Goal: Transaction & Acquisition: Purchase product/service

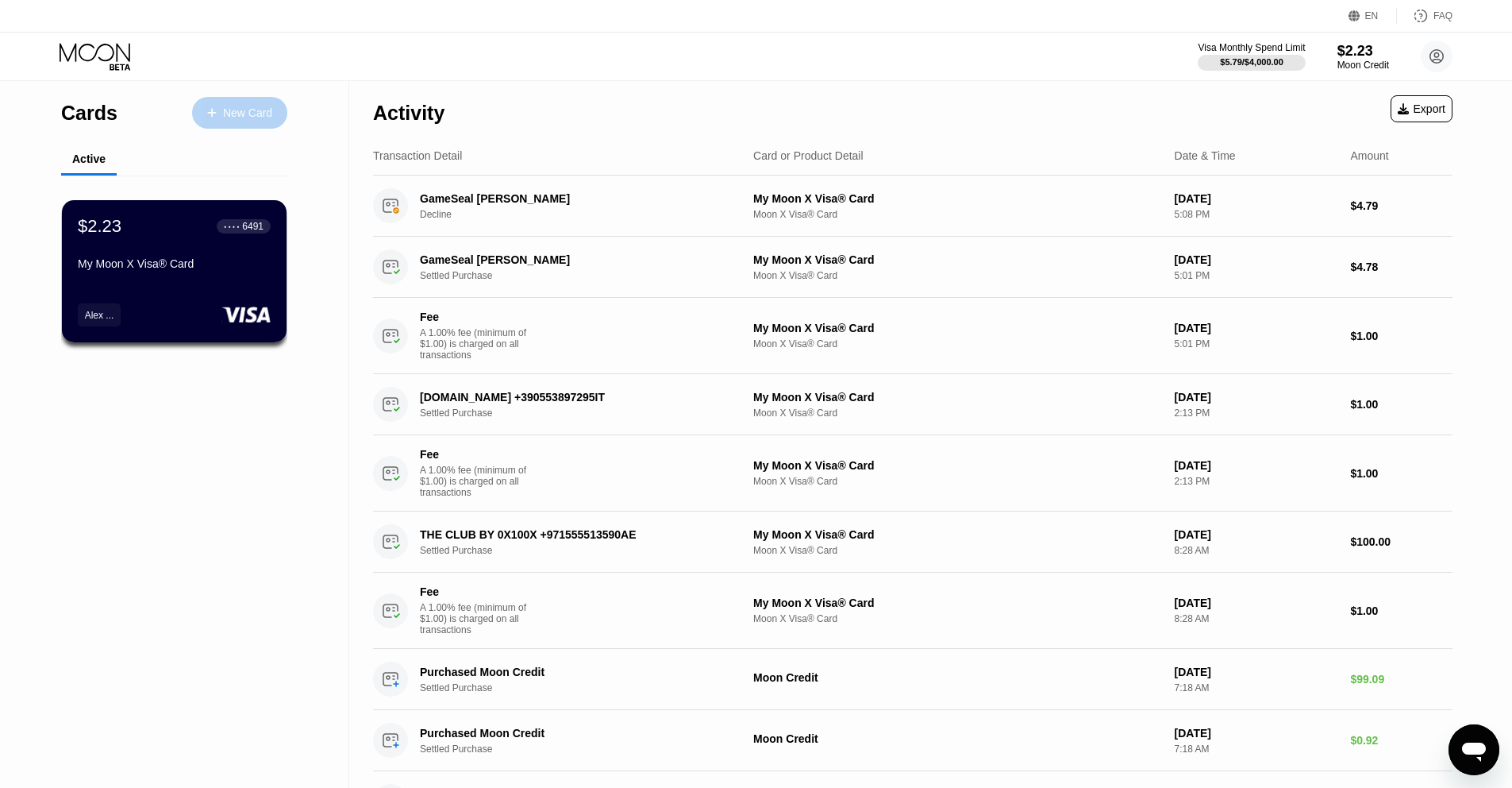
click at [221, 126] on div "New Card" at bounding box center [239, 113] width 95 height 31
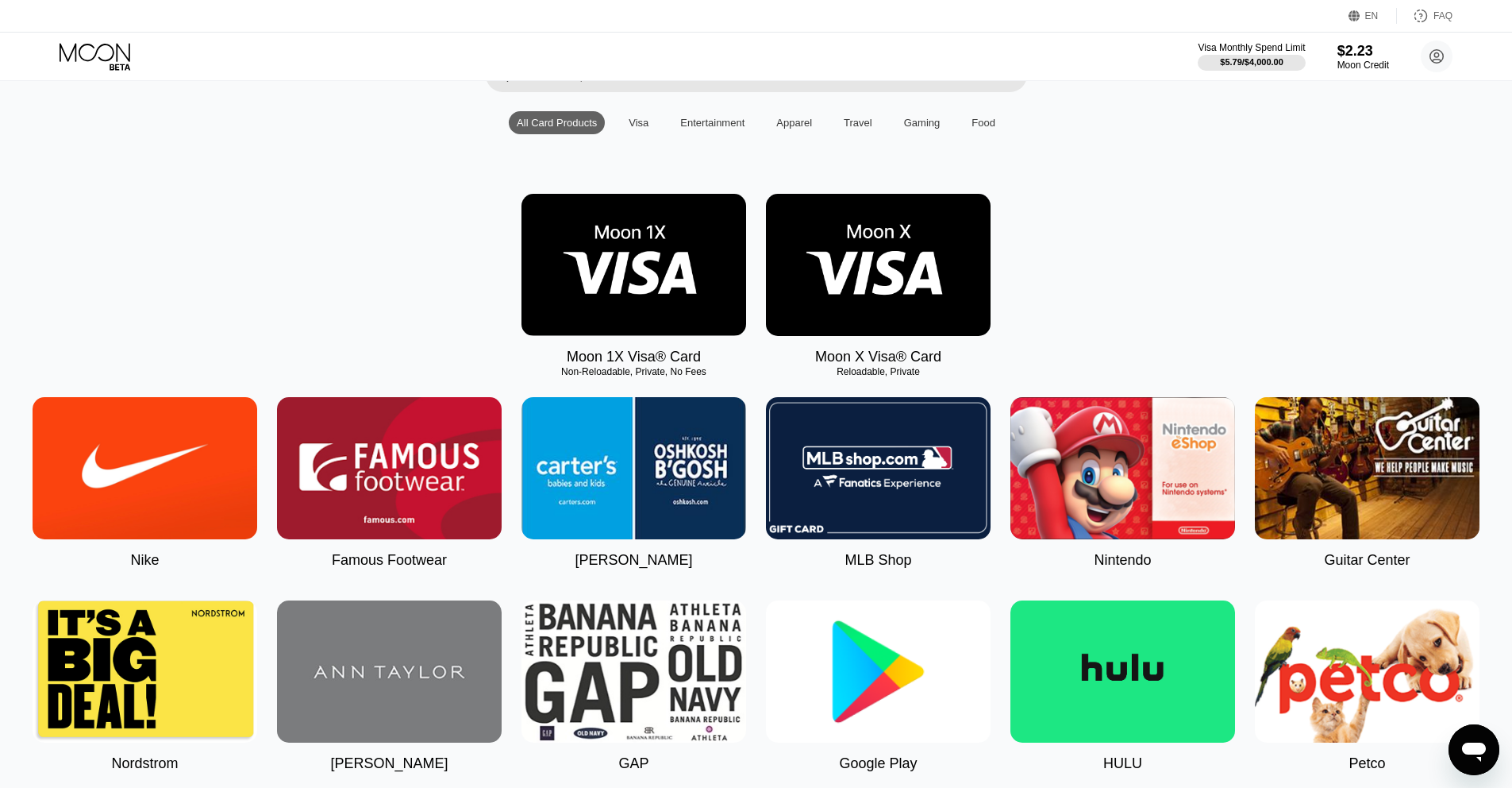
scroll to position [143, 0]
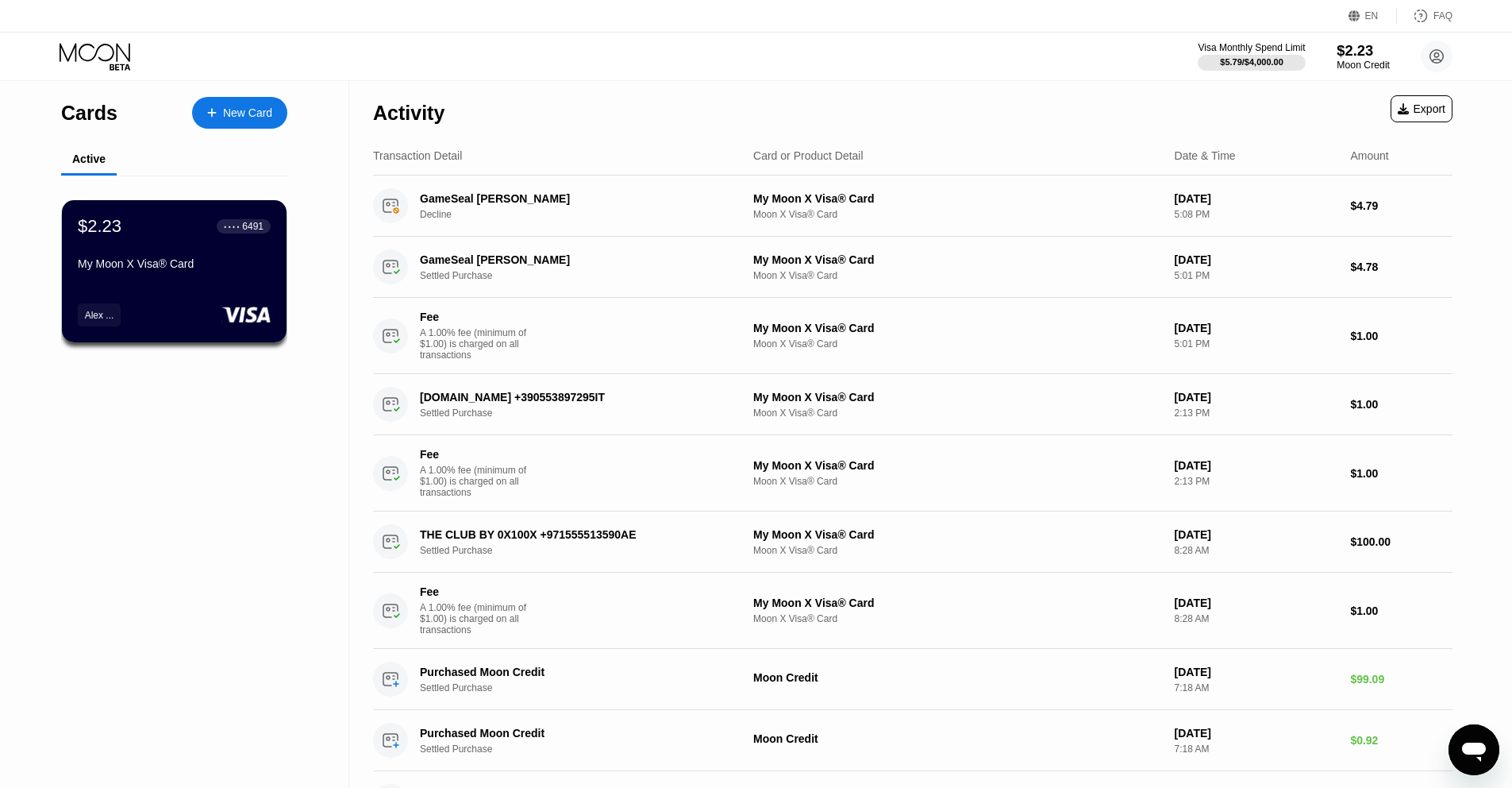
click at [1356, 44] on div "$2.23" at bounding box center [1363, 50] width 53 height 17
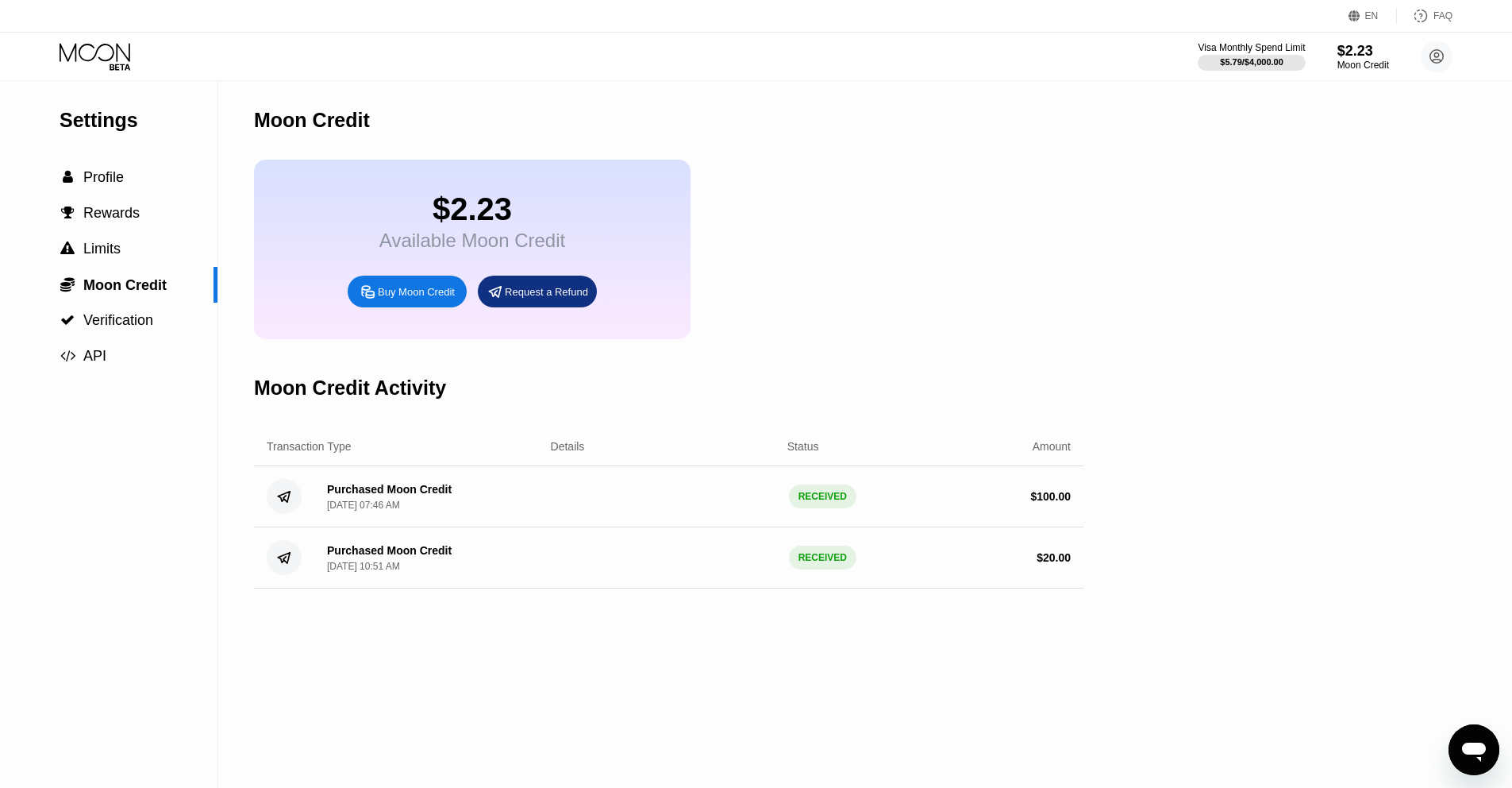
click at [386, 289] on div "Buy Moon Credit" at bounding box center [416, 291] width 77 height 13
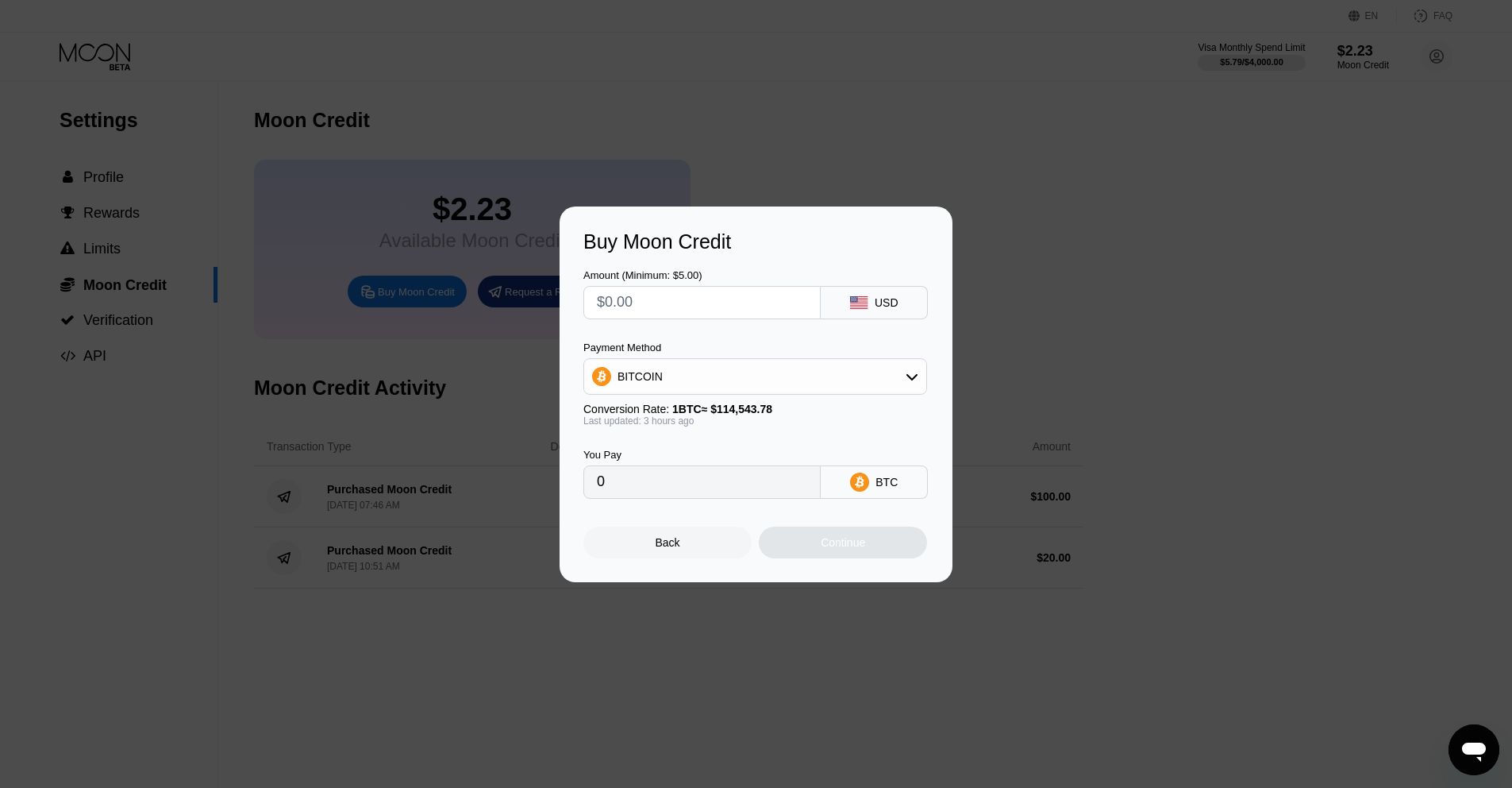
click at [852, 377] on div "BITCOIN" at bounding box center [755, 376] width 342 height 31
click at [680, 332] on div "Amount (Minimum: $5.00) USD Payment Method BITCOIN BITCOIN USDT on TRON USDC on…" at bounding box center [756, 376] width 345 height 245
drag, startPoint x: 682, startPoint y: 339, endPoint x: 699, endPoint y: 298, distance: 44.4
click at [682, 341] on div "Payment Method" at bounding box center [755, 347] width 343 height 12
drag, startPoint x: 700, startPoint y: 298, endPoint x: 497, endPoint y: 281, distance: 203.7
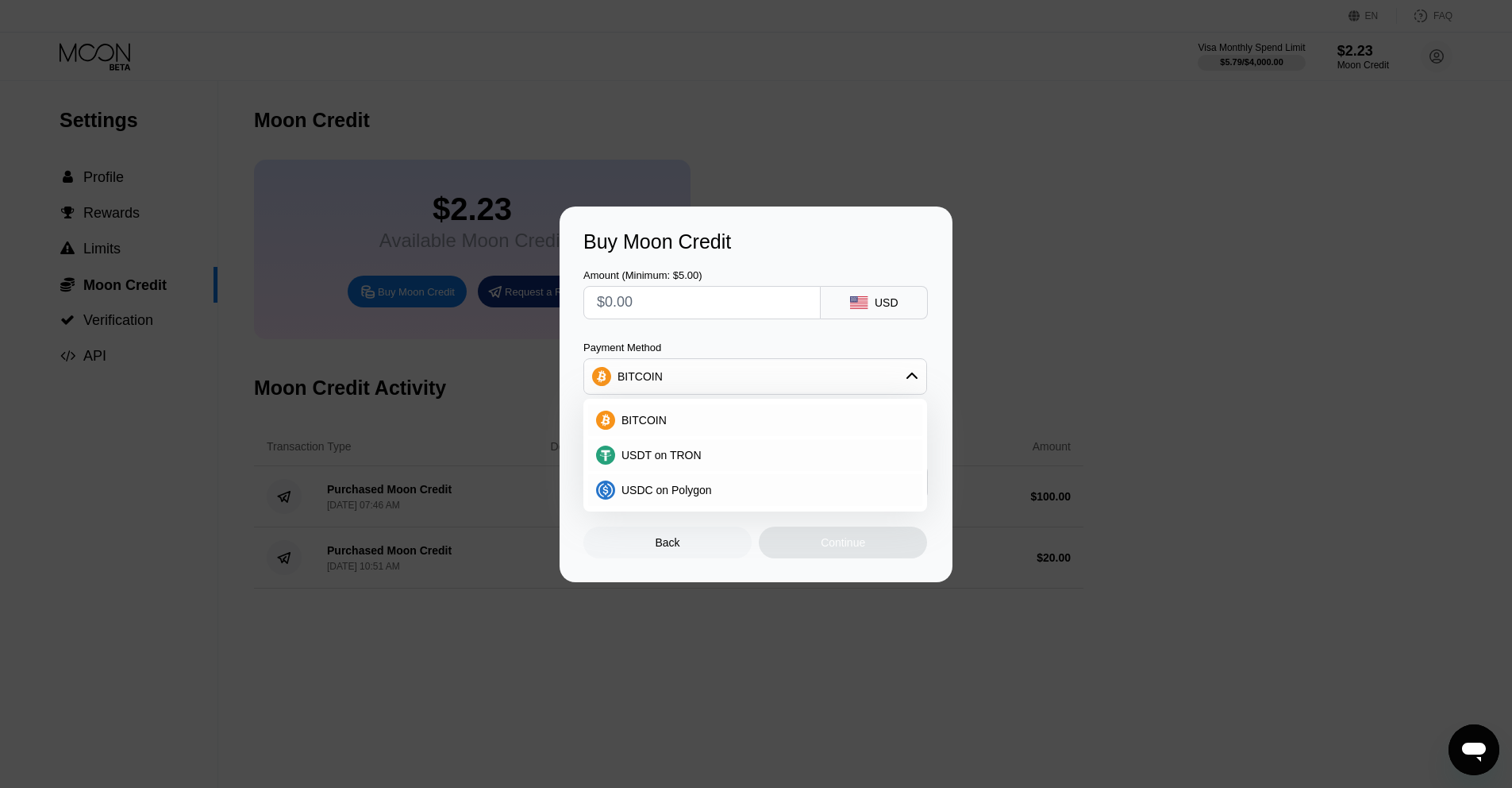
click at [498, 281] on div "Buy Moon Credit Amount (Minimum: $5.00) USD Payment Method BITCOIN BITCOIN USDT…" at bounding box center [756, 394] width 1512 height 376
click at [661, 296] on input "text" at bounding box center [702, 302] width 210 height 31
type input "$3"
type input "0.00002613"
type input "$35"
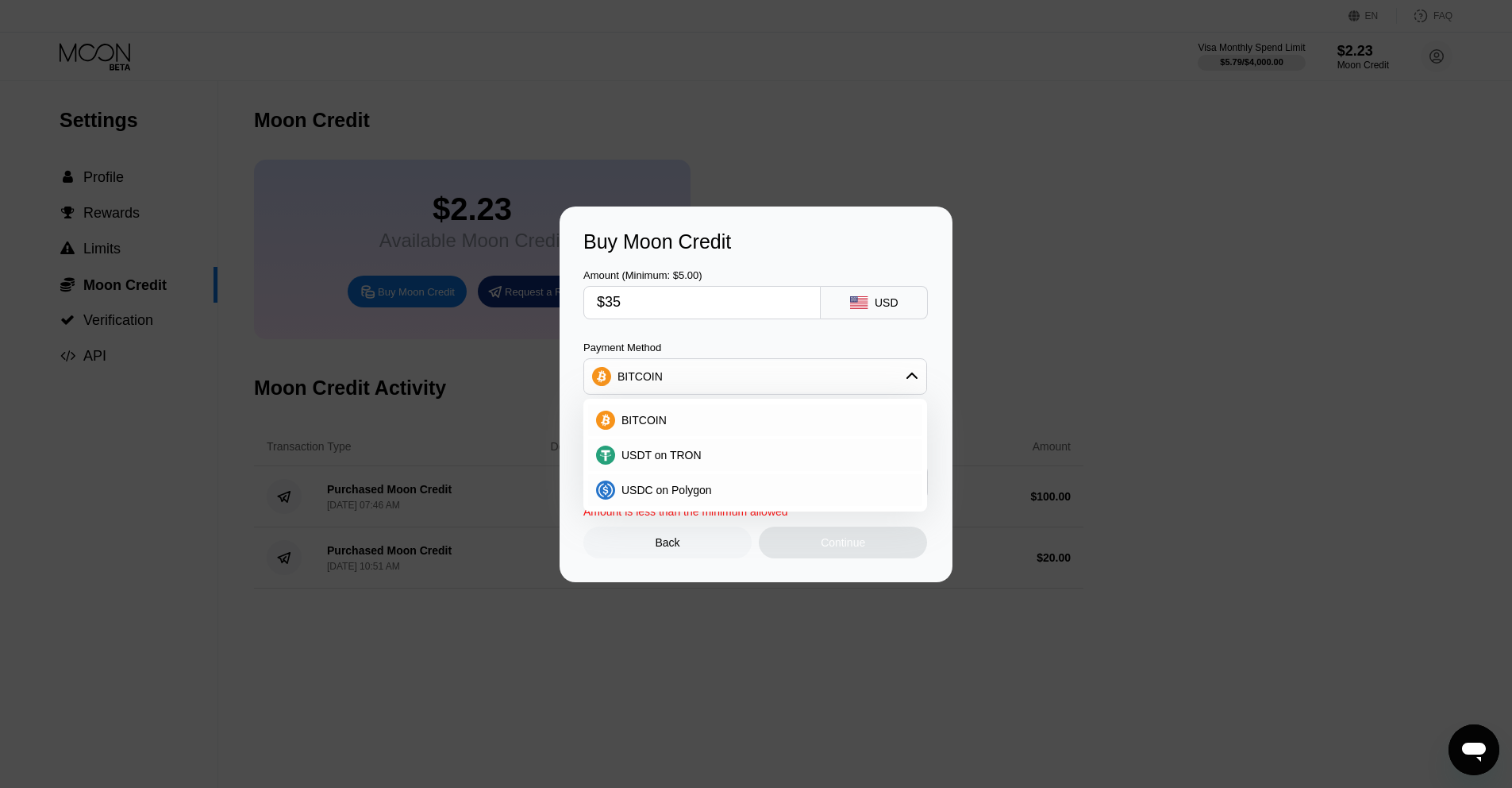
type input "0.00030478"
type input "$35"
click at [792, 270] on div "Amount (Minimum: $5.00)" at bounding box center [702, 275] width 238 height 12
click at [769, 342] on div "Payment Method" at bounding box center [755, 347] width 343 height 12
click at [770, 368] on div "BITCOIN" at bounding box center [755, 376] width 342 height 31
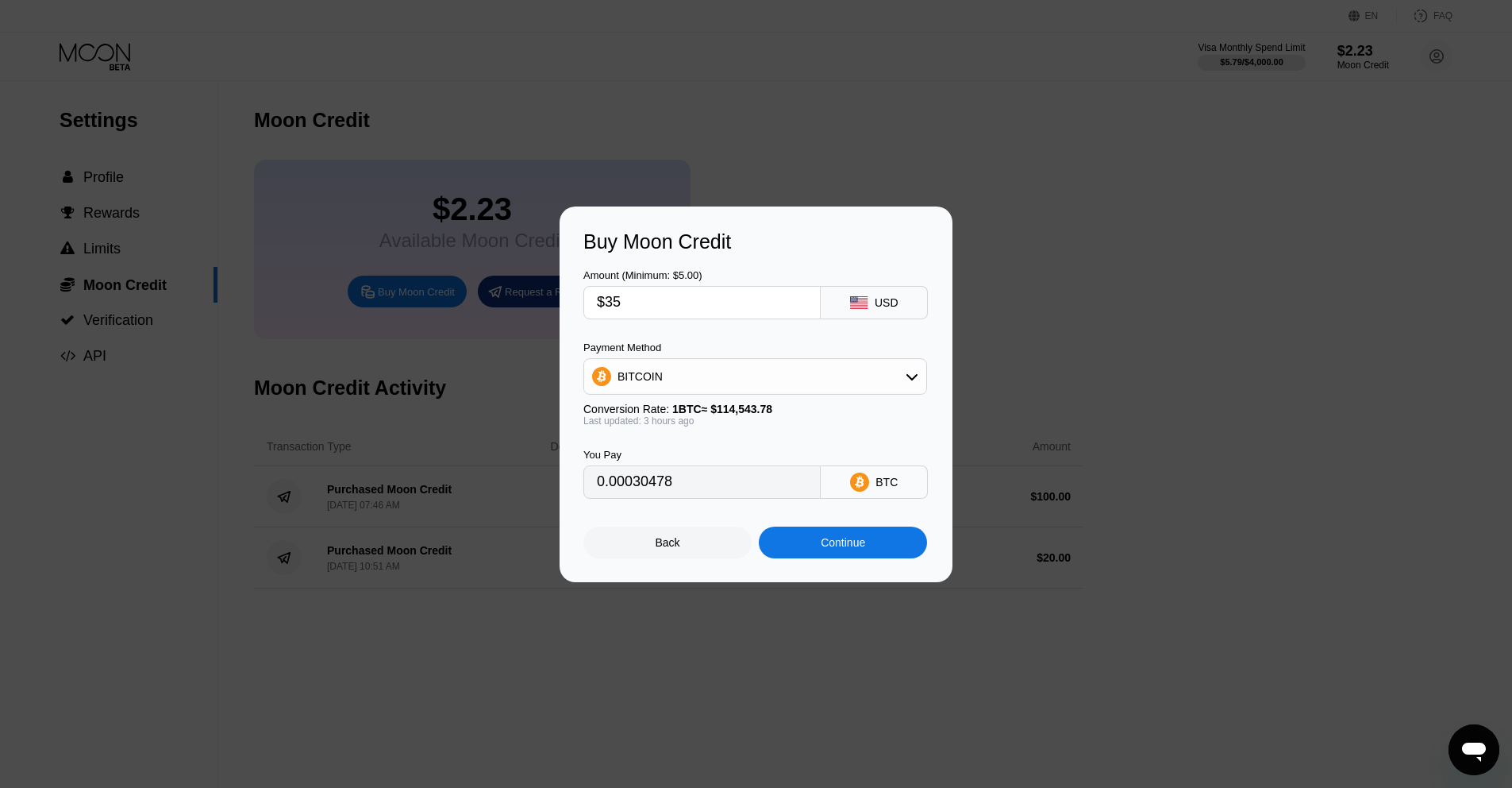
click at [811, 398] on div "Payment Method BITCOIN Conversion Rate: 1 BTC ≈ $114,543.78 Last updated: 3 hou…" at bounding box center [755, 383] width 343 height 85
click at [831, 541] on div "Continue" at bounding box center [843, 541] width 45 height 12
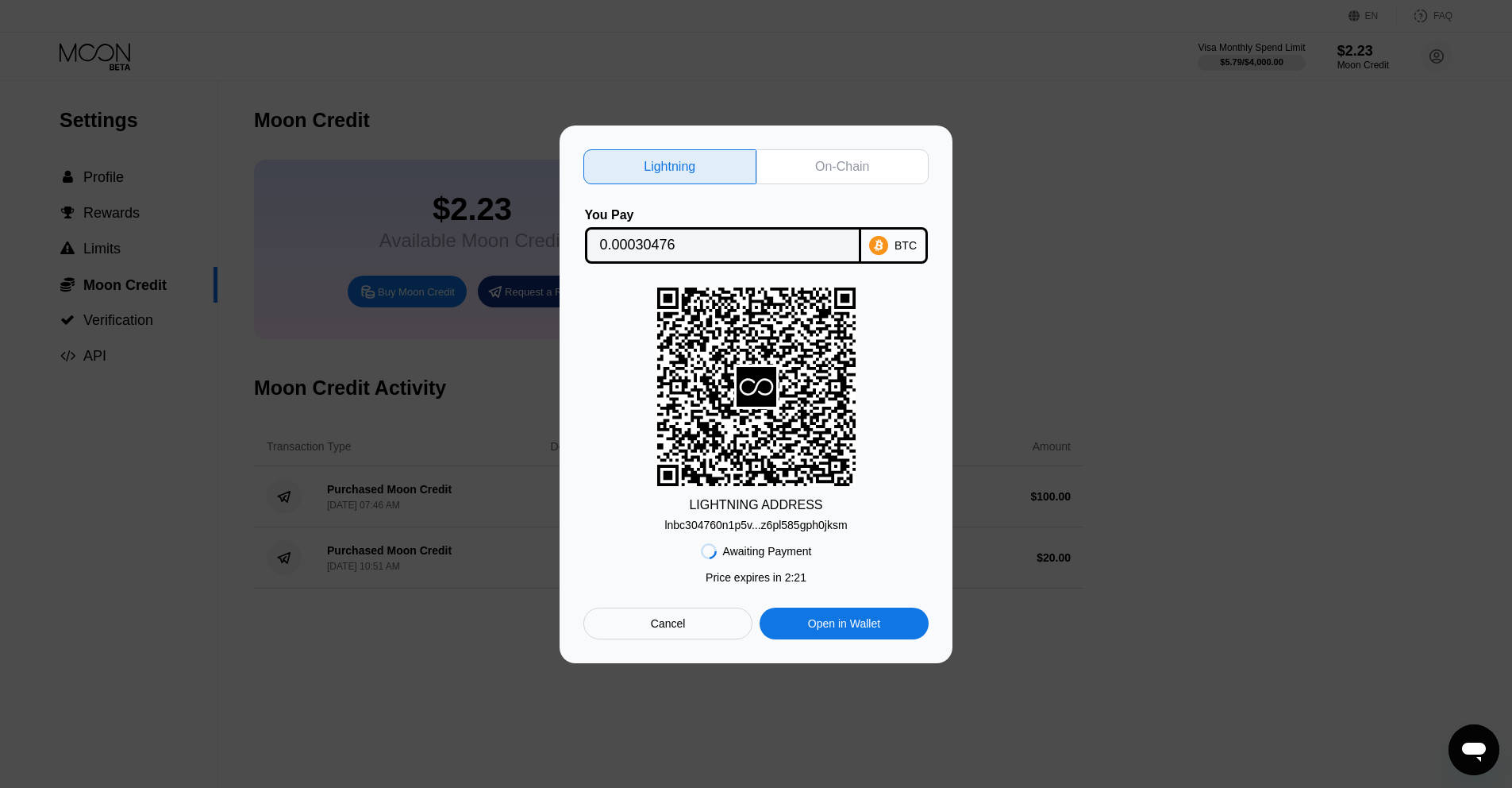
click at [799, 171] on div "On-Chain" at bounding box center [842, 166] width 173 height 35
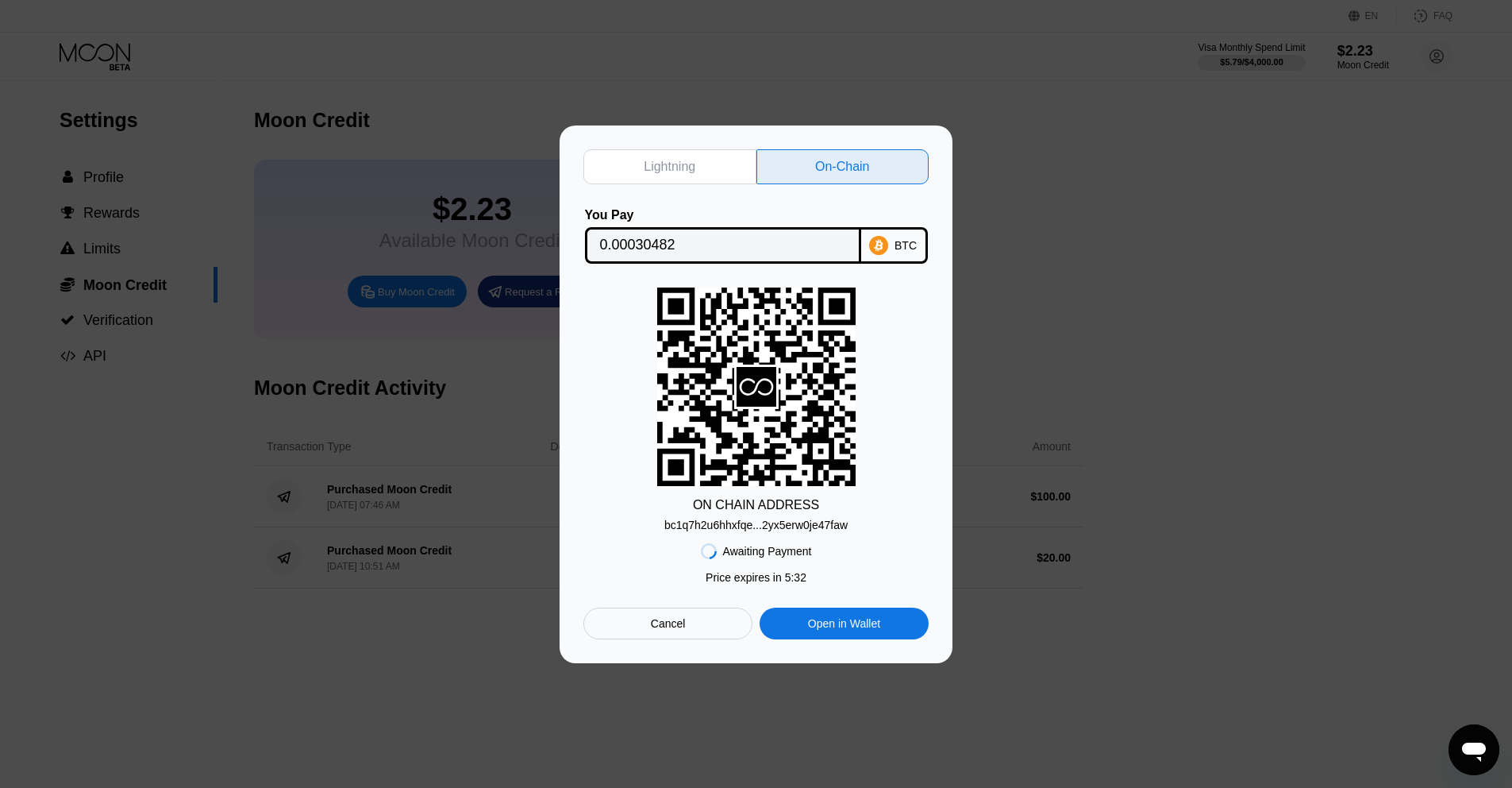
click at [674, 637] on div "Cancel" at bounding box center [668, 623] width 169 height 31
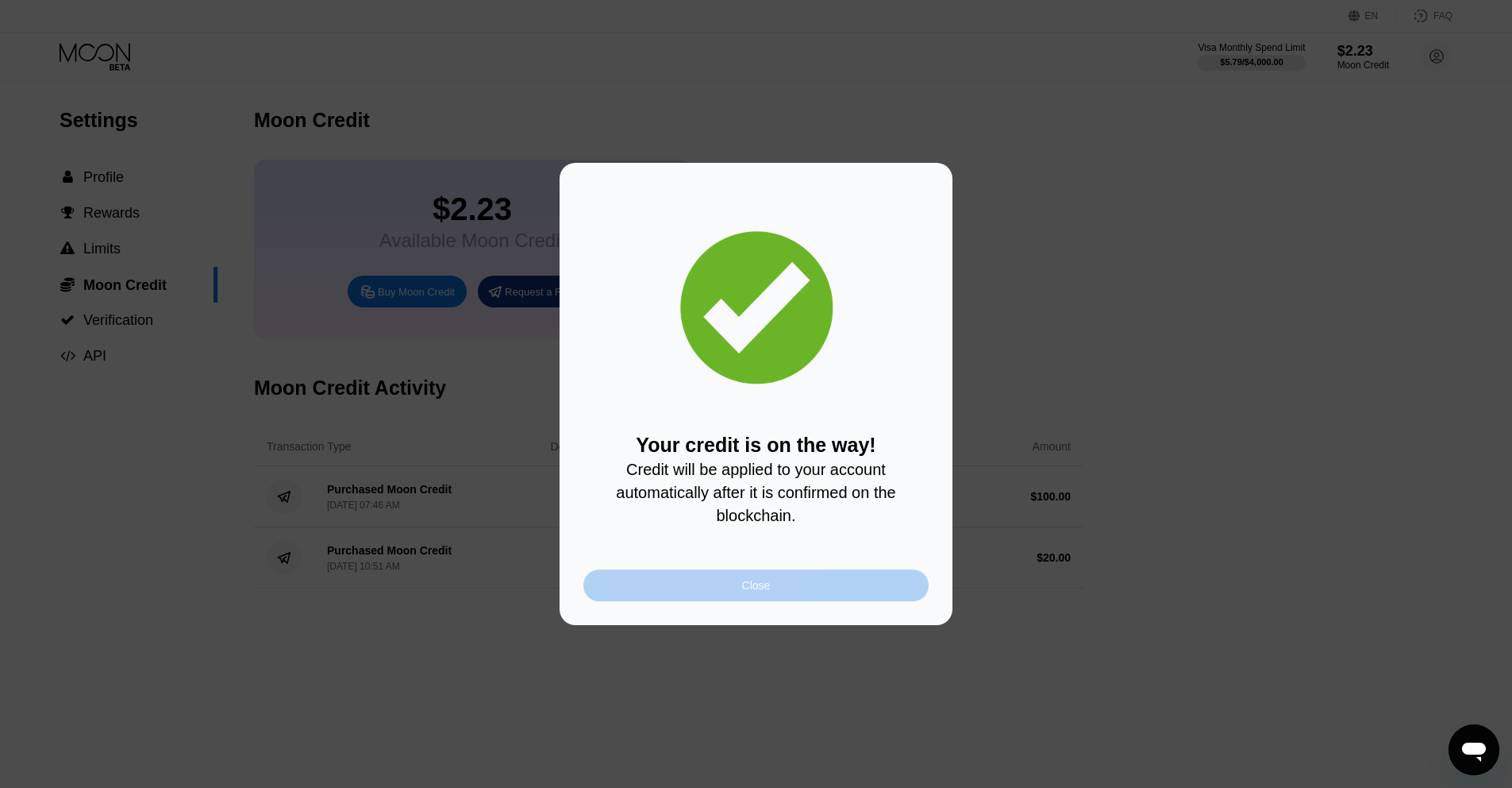
click at [755, 577] on div "Close" at bounding box center [756, 585] width 345 height 31
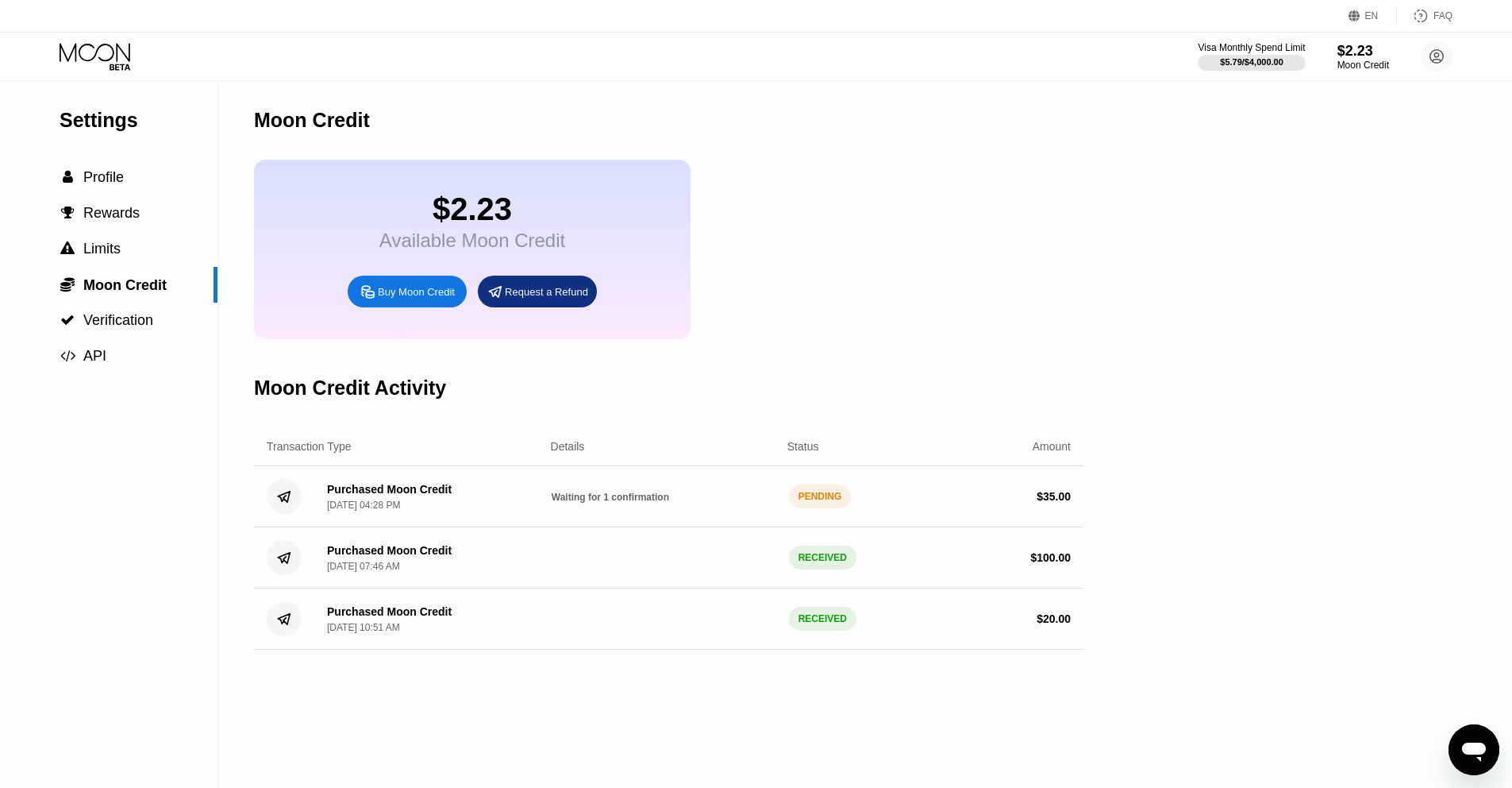
scroll to position [3, 0]
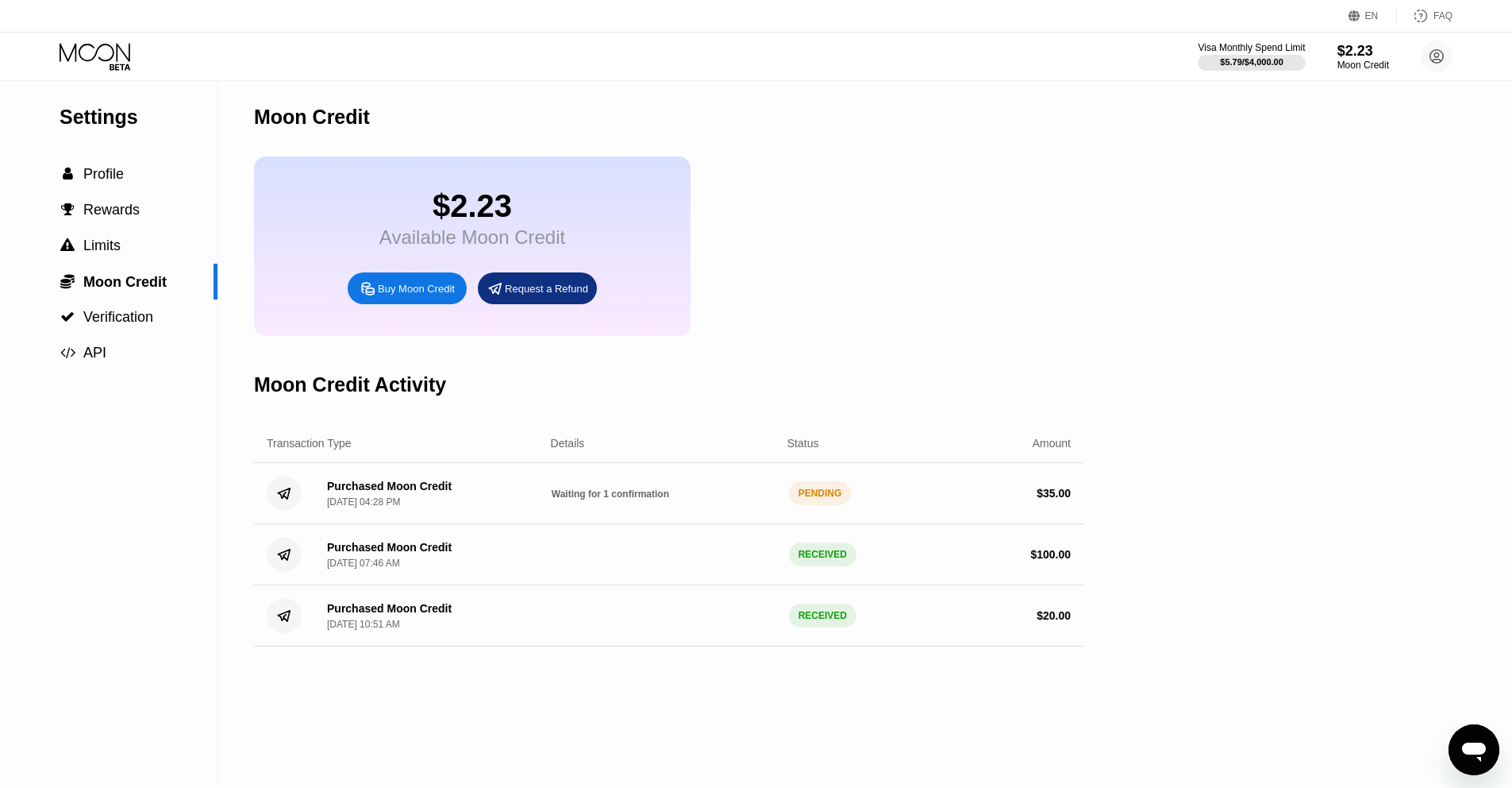
click at [621, 481] on div "Purchased Moon Credit Sep 20, 2025, 04:28 PM Waiting for 1 confirmation PENDING…" at bounding box center [669, 493] width 829 height 61
click at [571, 508] on div "Purchased Moon Credit Sep 20, 2025, 04:28 PM Waiting for 1 confirmation PENDING…" at bounding box center [669, 493] width 829 height 61
click at [419, 488] on div "Purchased Moon Credit" at bounding box center [389, 485] width 125 height 12
click at [808, 496] on div "PENDING" at bounding box center [820, 492] width 63 height 24
drag, startPoint x: 1046, startPoint y: 494, endPoint x: 536, endPoint y: 428, distance: 514.3
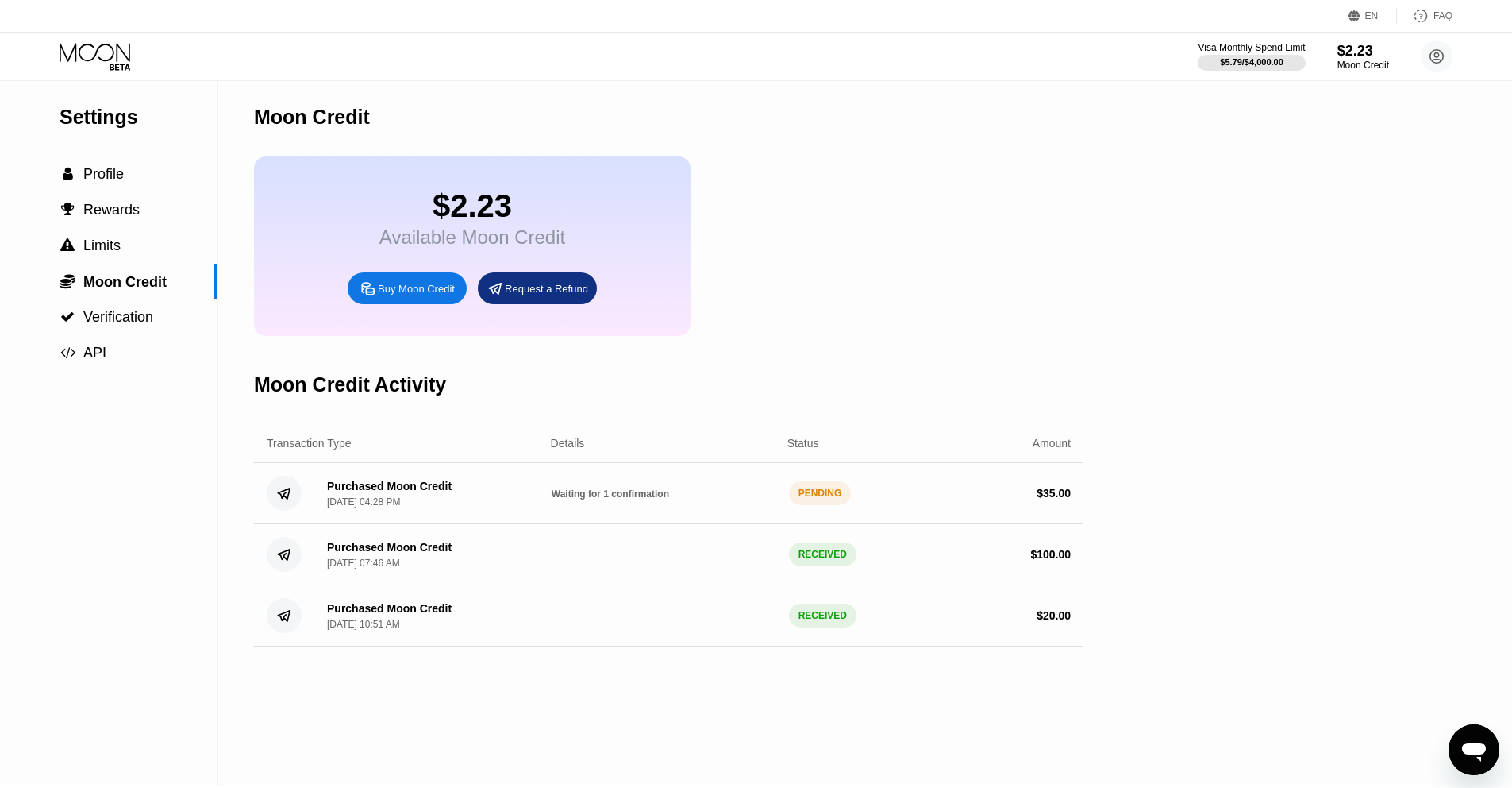
click at [1046, 494] on div "$ 35.00" at bounding box center [1054, 492] width 34 height 12
click at [329, 478] on div "Purchased Moon Credit Sep 20, 2025, 04:28 PM Waiting for 1 confirmation PENDING…" at bounding box center [669, 493] width 829 height 61
click at [332, 483] on div "Purchased Moon Credit" at bounding box center [389, 485] width 125 height 12
click at [80, 247] on div " Limits" at bounding box center [90, 246] width 61 height 17
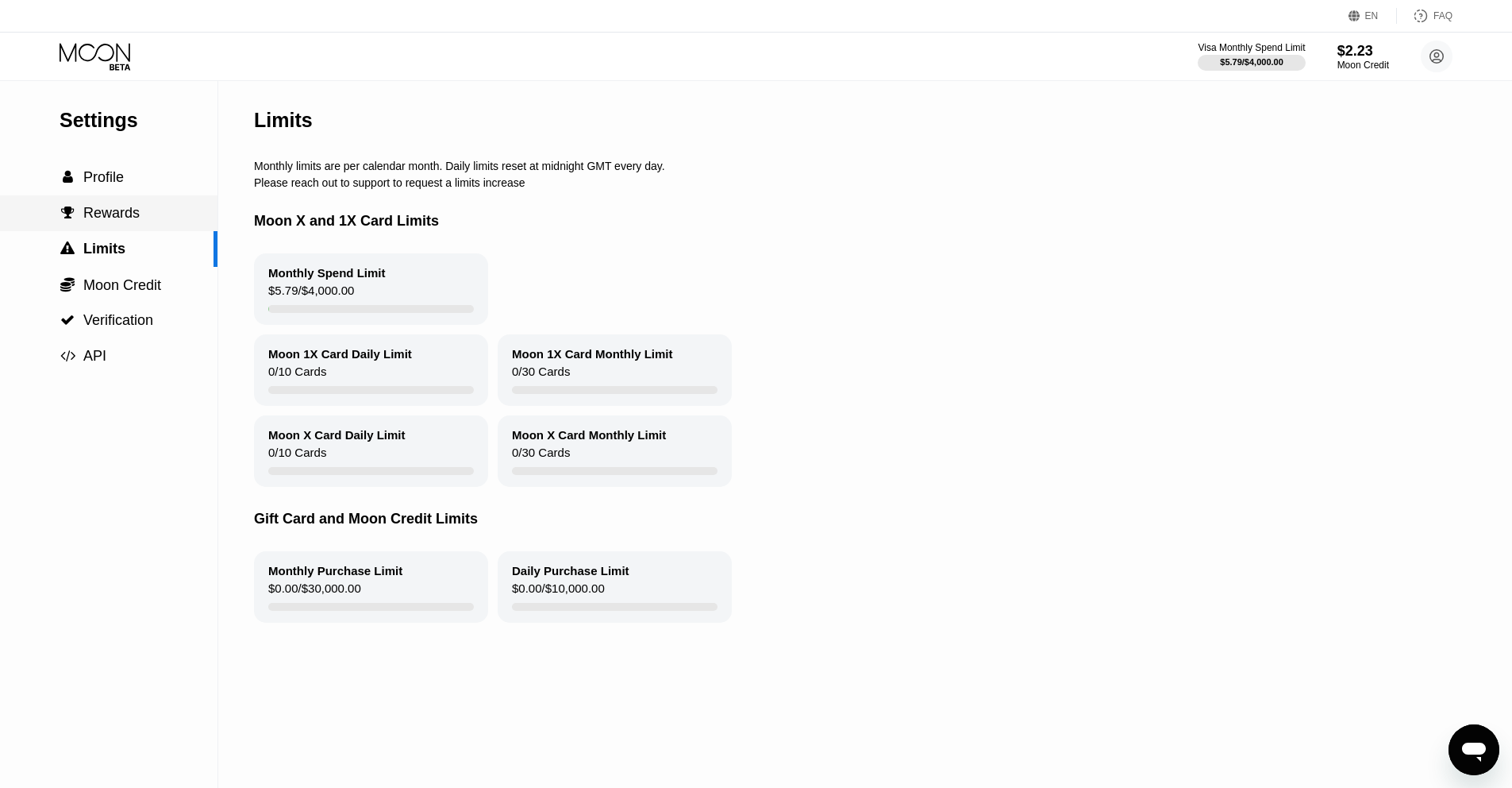
click at [116, 205] on span "Rewards" at bounding box center [112, 212] width 56 height 16
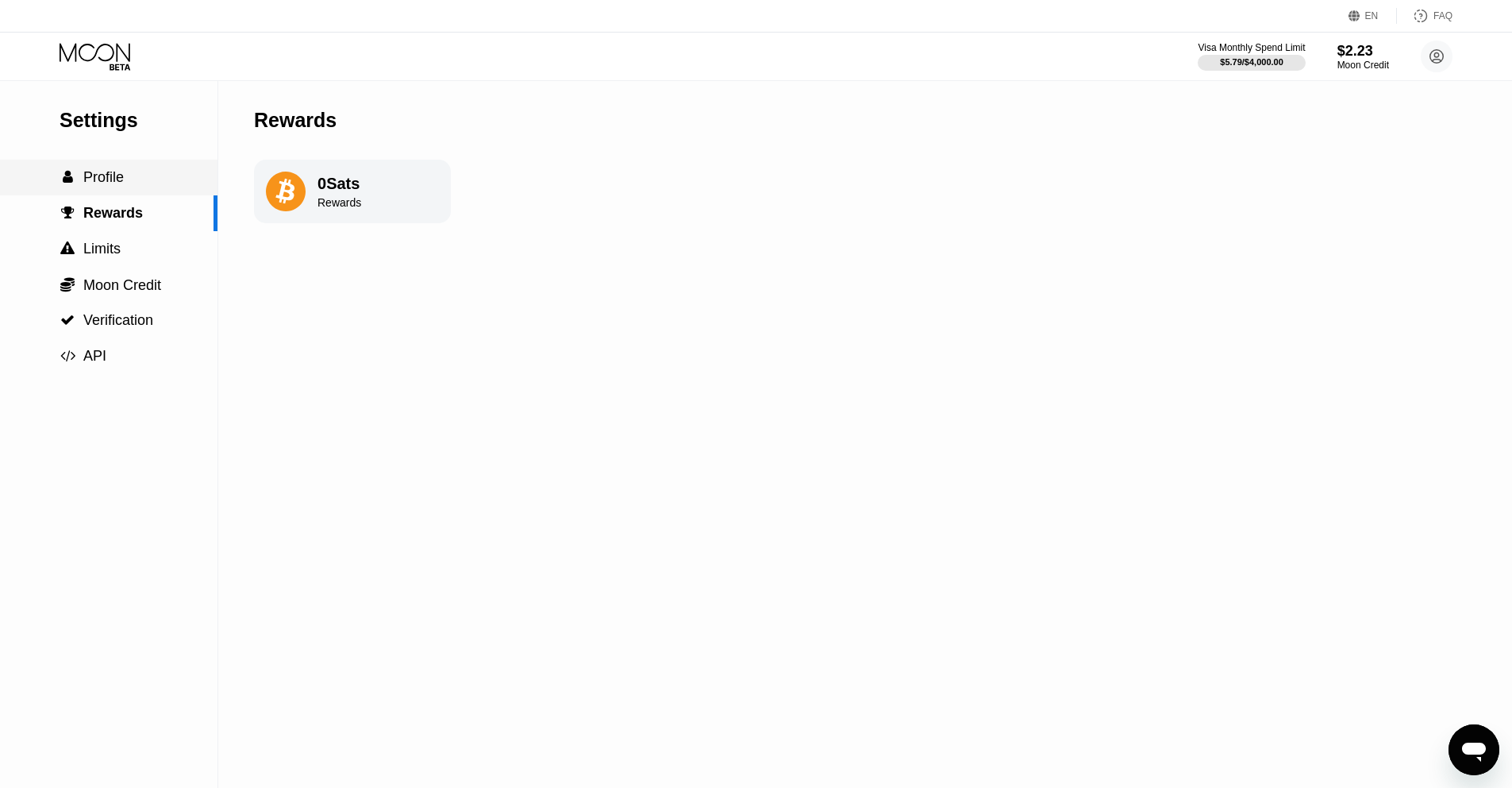
click at [139, 160] on div " Profile" at bounding box center [108, 177] width 218 height 36
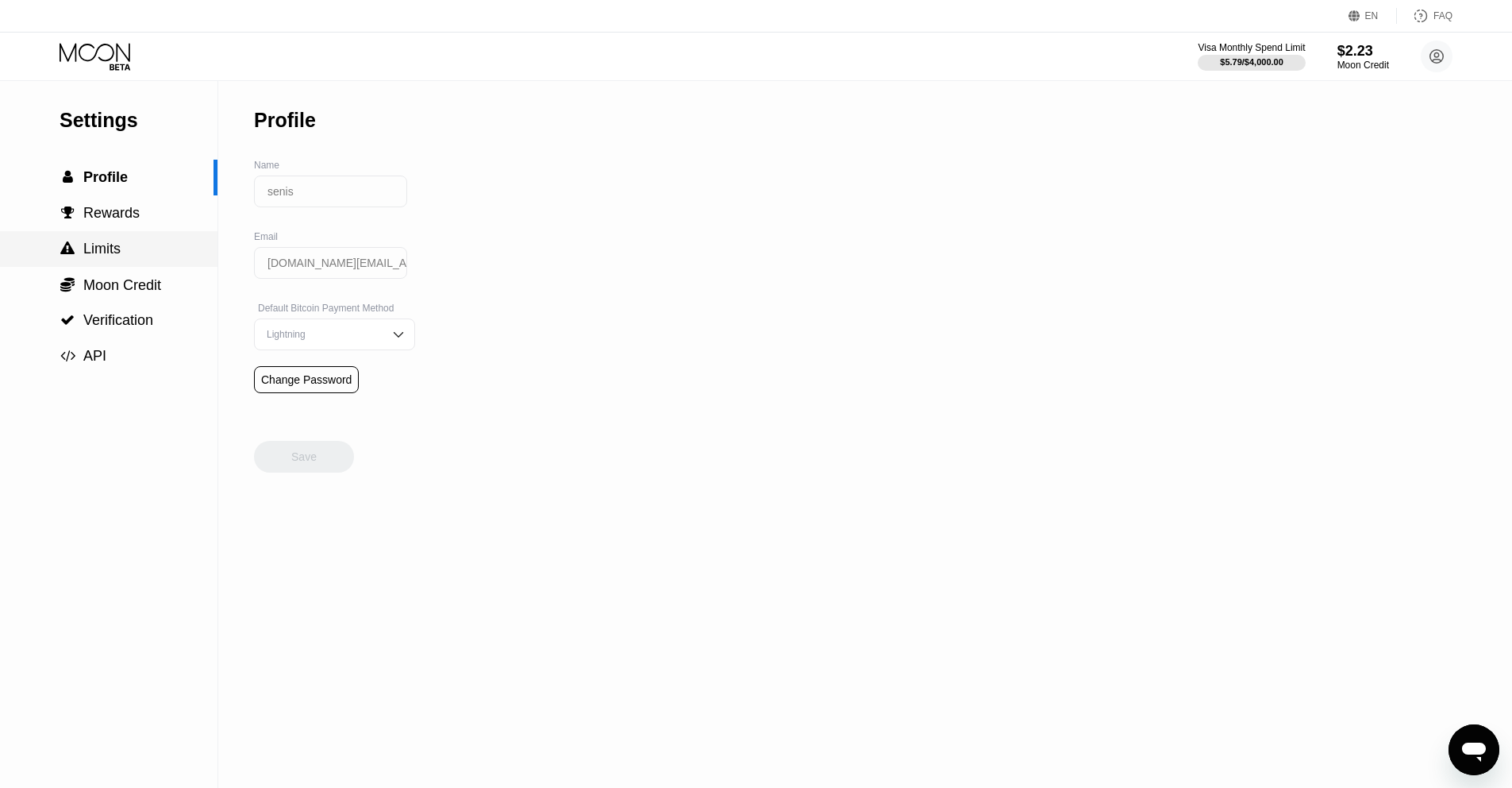
click at [119, 254] on span "Limits" at bounding box center [102, 248] width 37 height 16
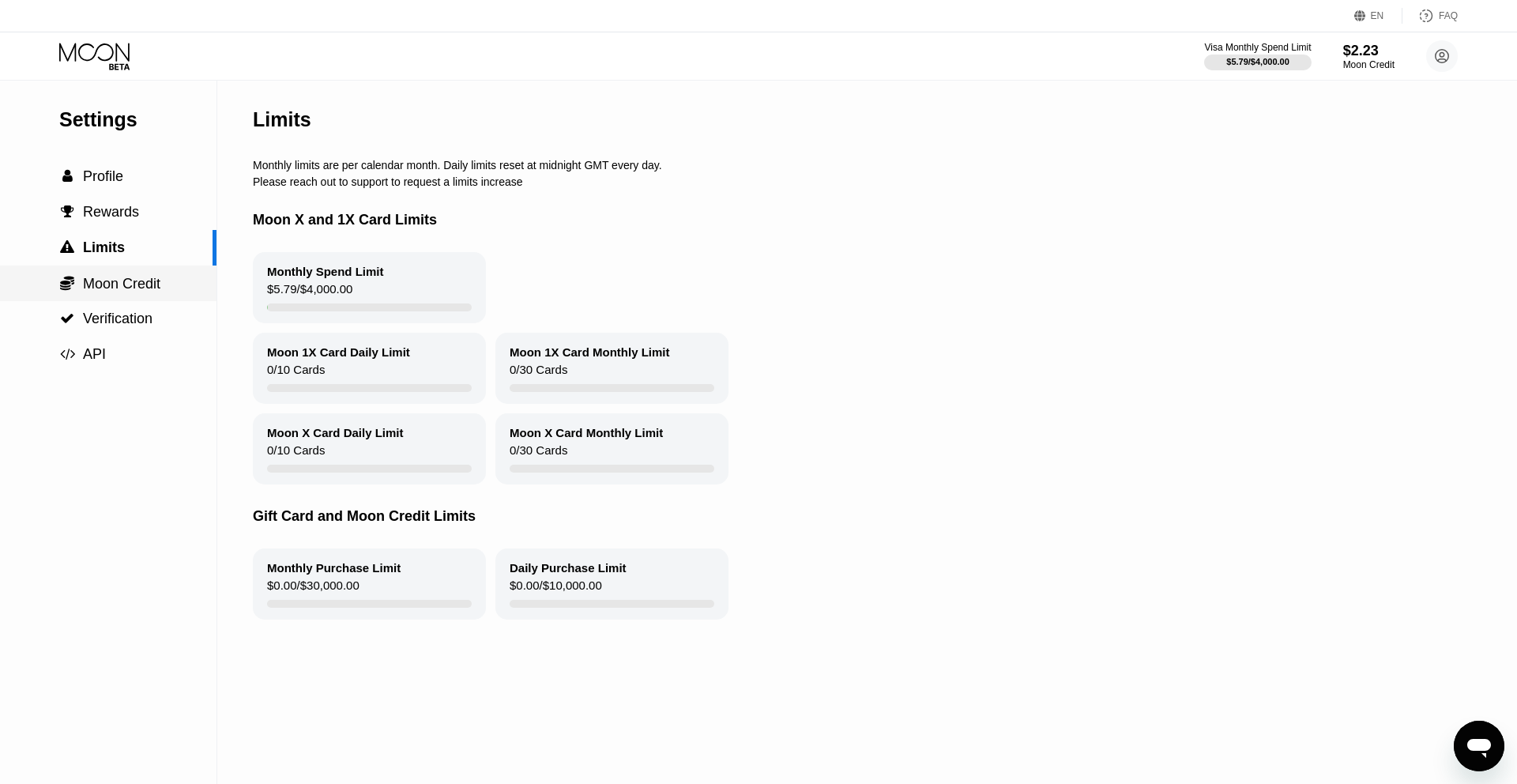
click at [120, 281] on span "Moon Credit" at bounding box center [122, 283] width 77 height 16
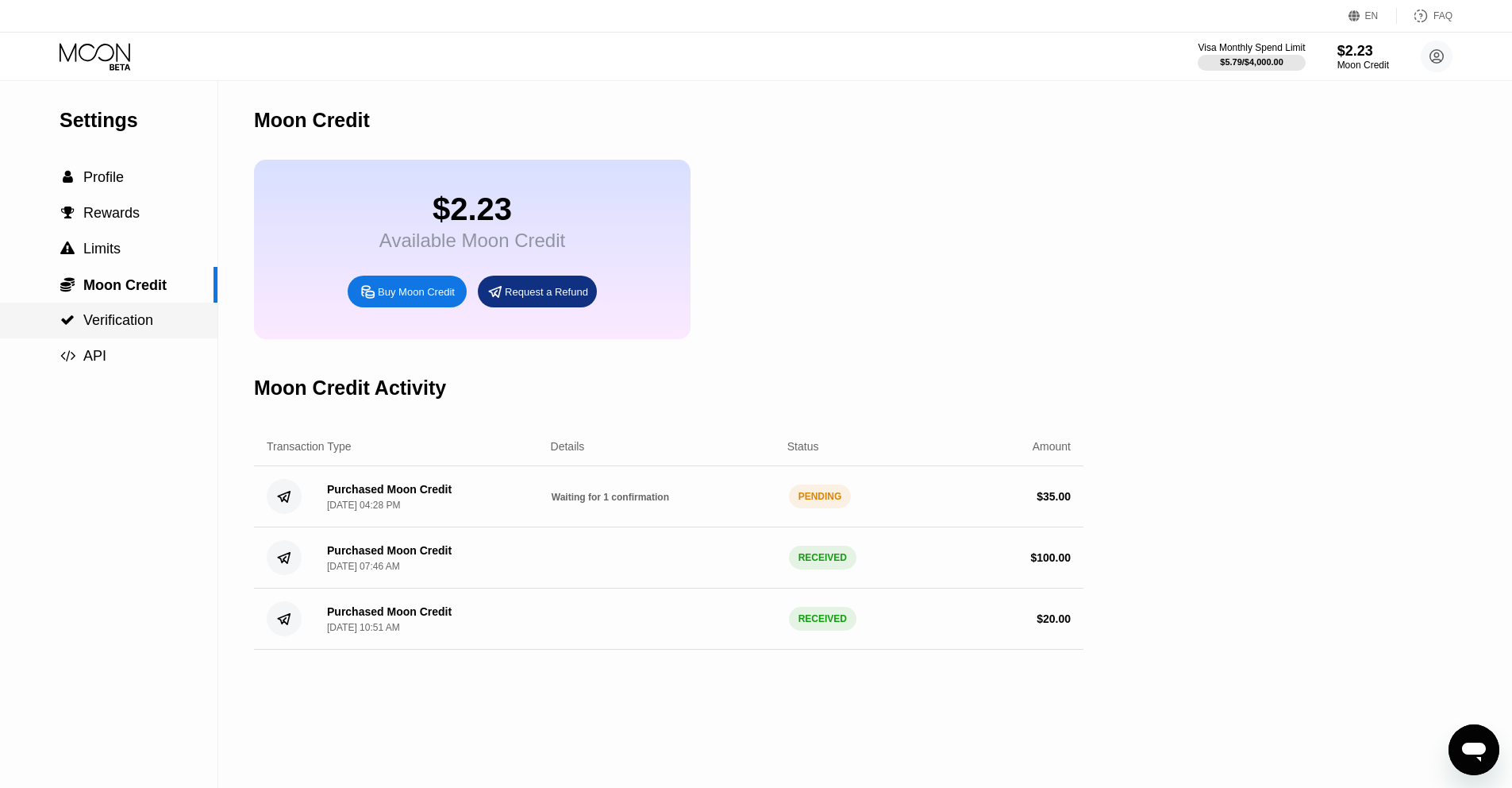
click at [119, 312] on span "Verification" at bounding box center [118, 320] width 70 height 16
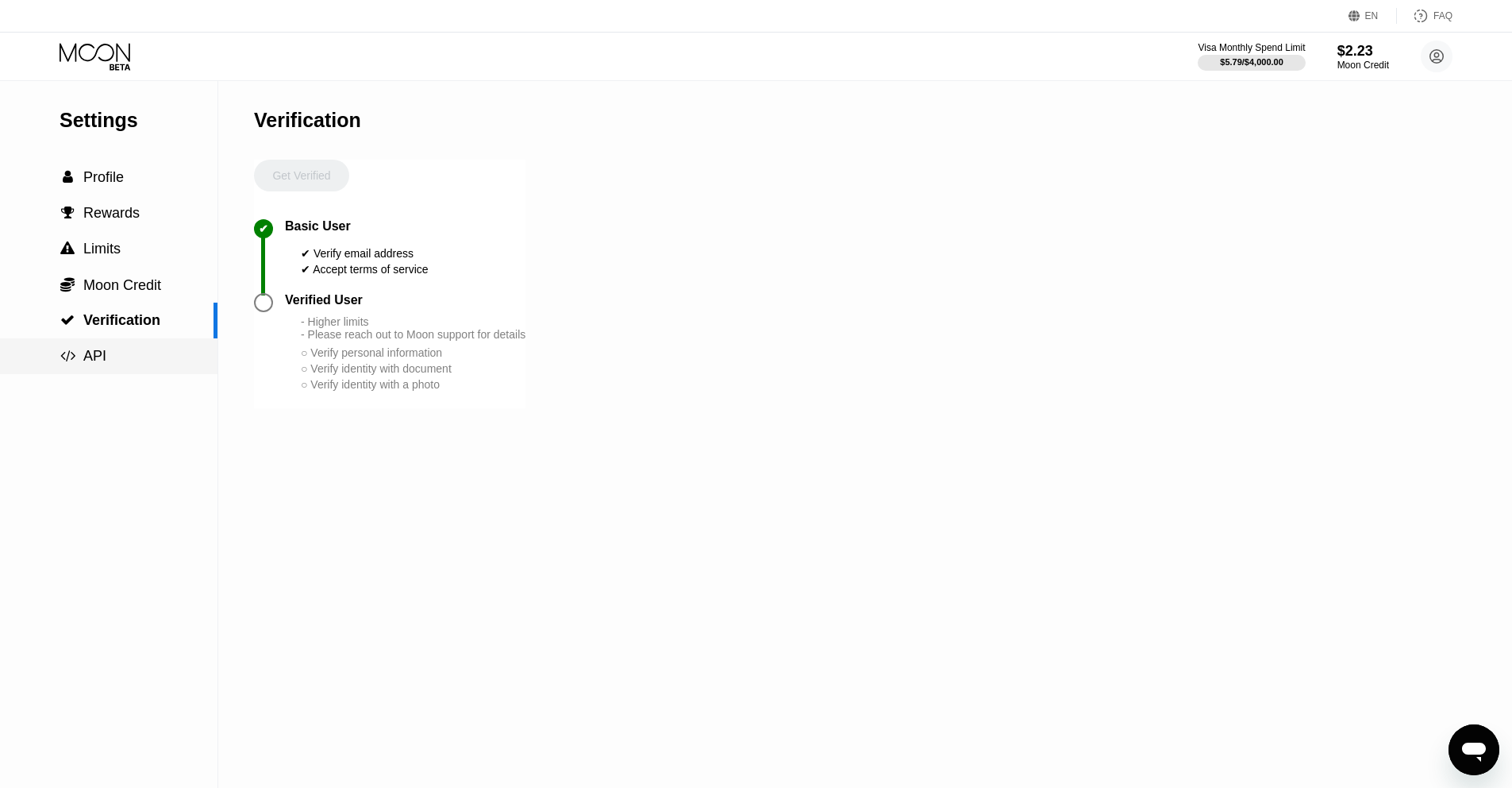
click at [146, 339] on div " API" at bounding box center [108, 356] width 218 height 36
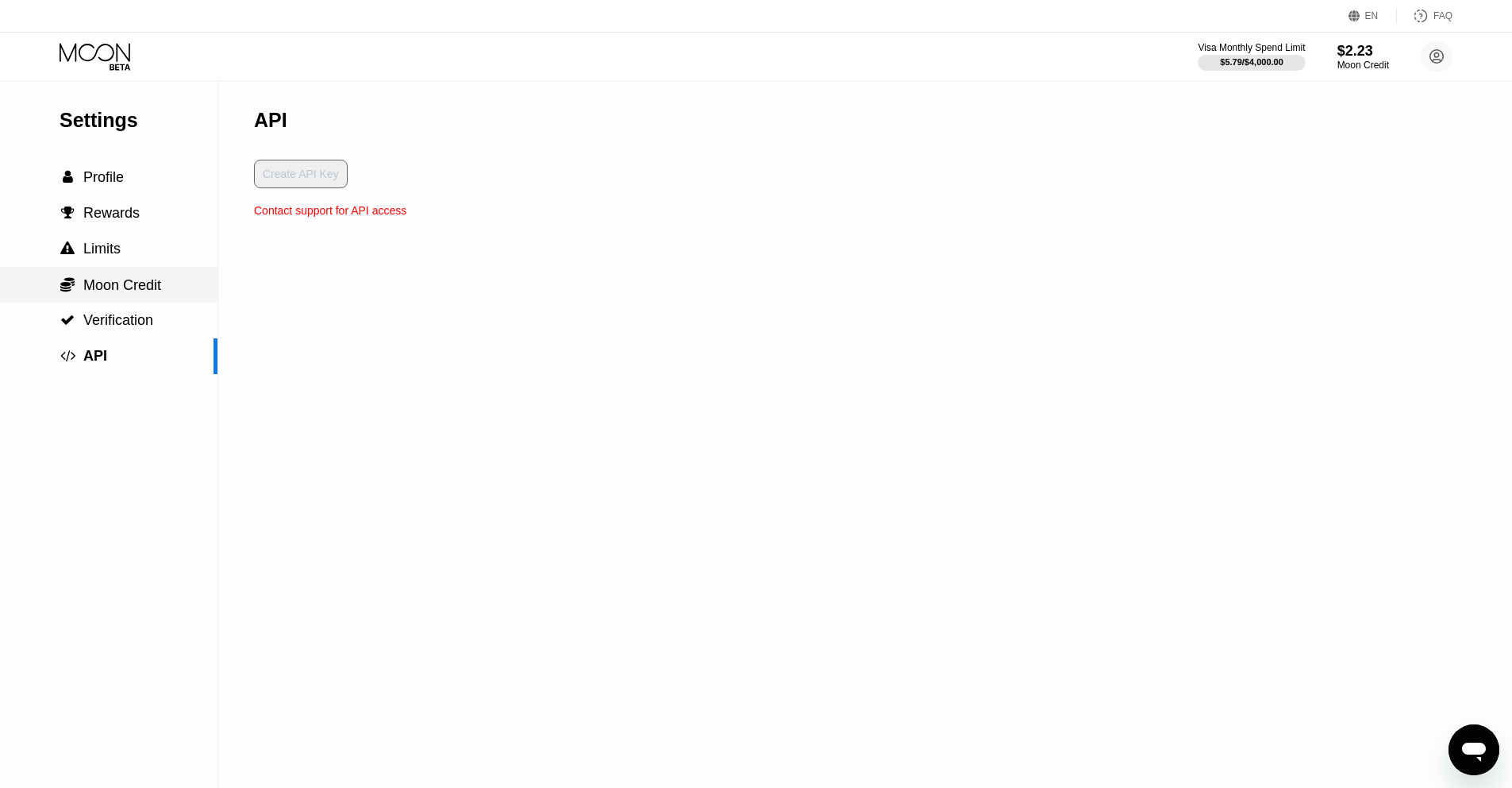
click at [142, 285] on span "Moon Credit" at bounding box center [122, 285] width 78 height 16
